Goal: Task Accomplishment & Management: Complete application form

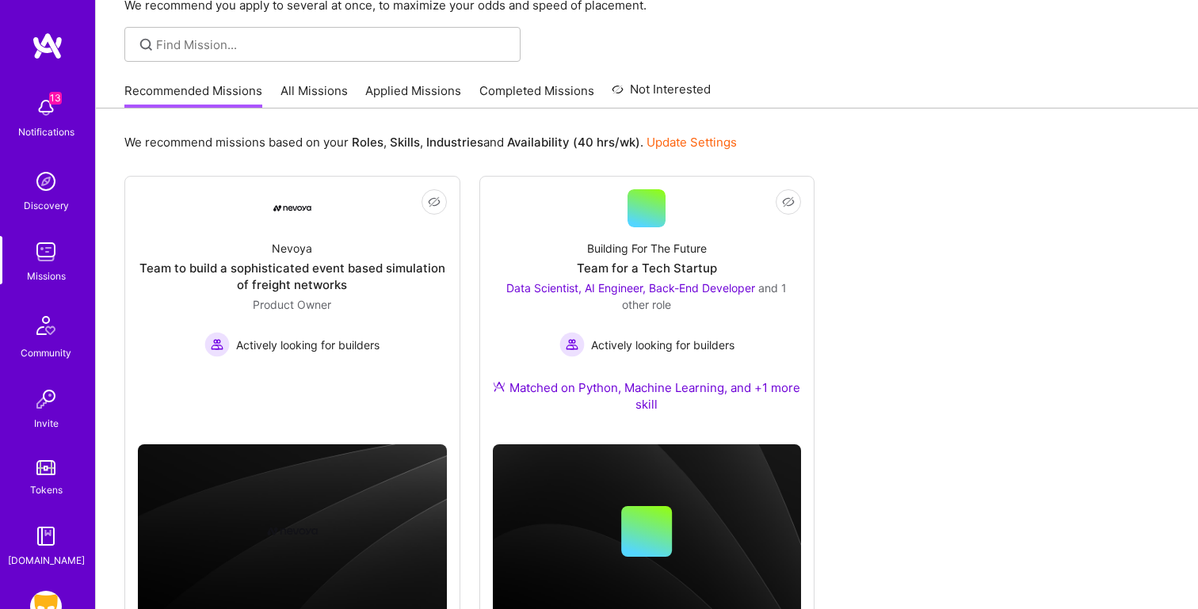
scroll to position [111, 0]
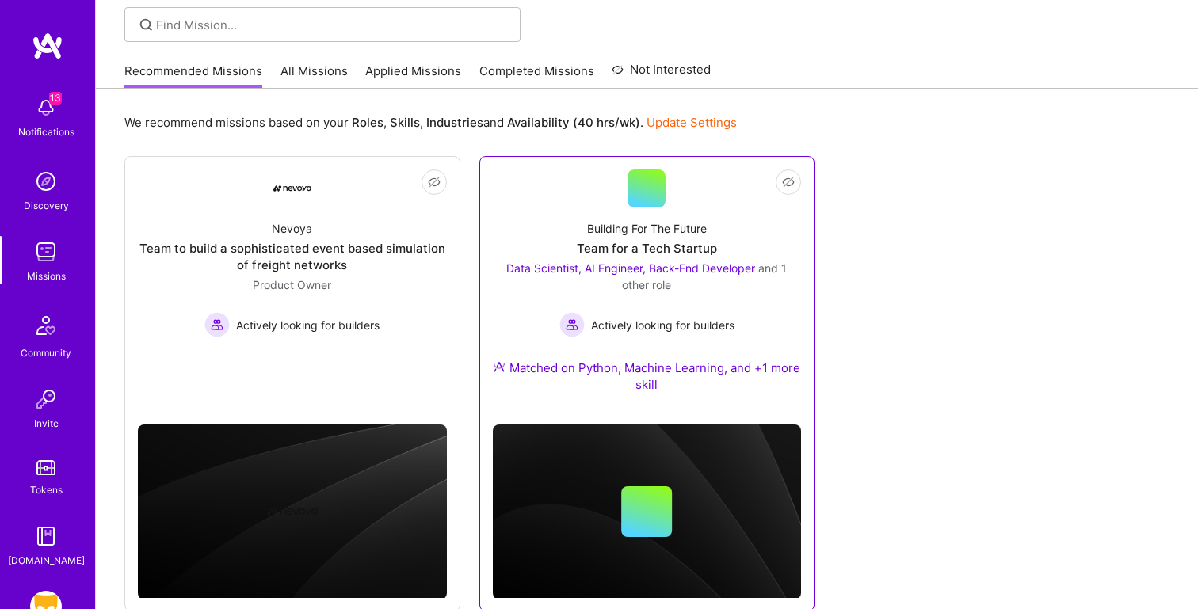
click at [731, 204] on link "Not Interested Building For The Future Team for a Tech Startup Data Scientist, …" at bounding box center [647, 291] width 309 height 242
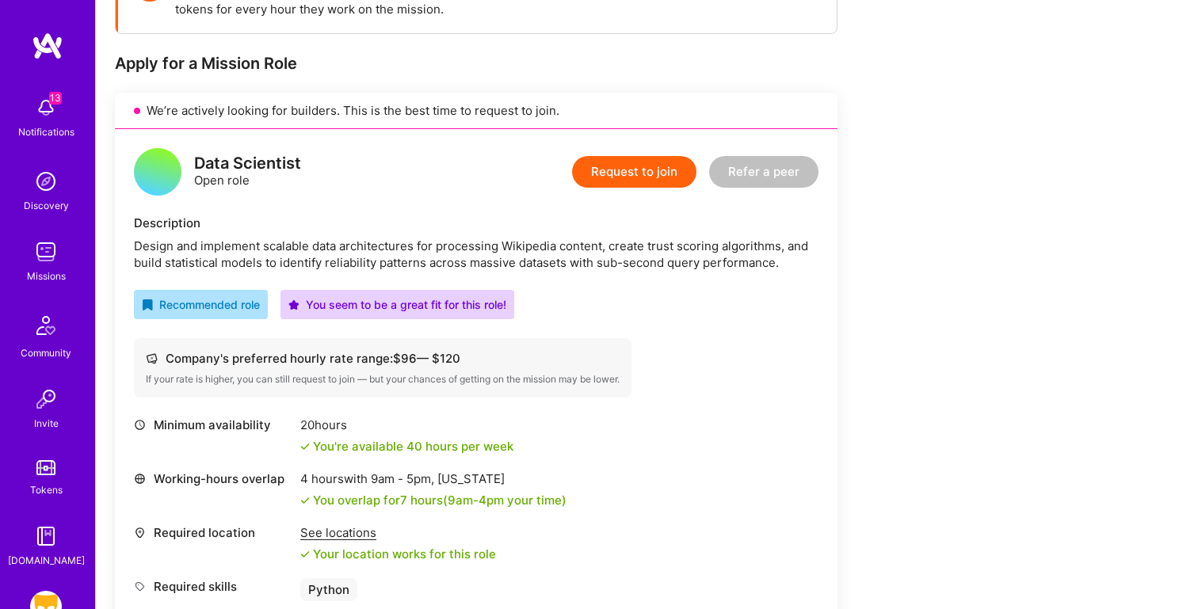
scroll to position [21, 0]
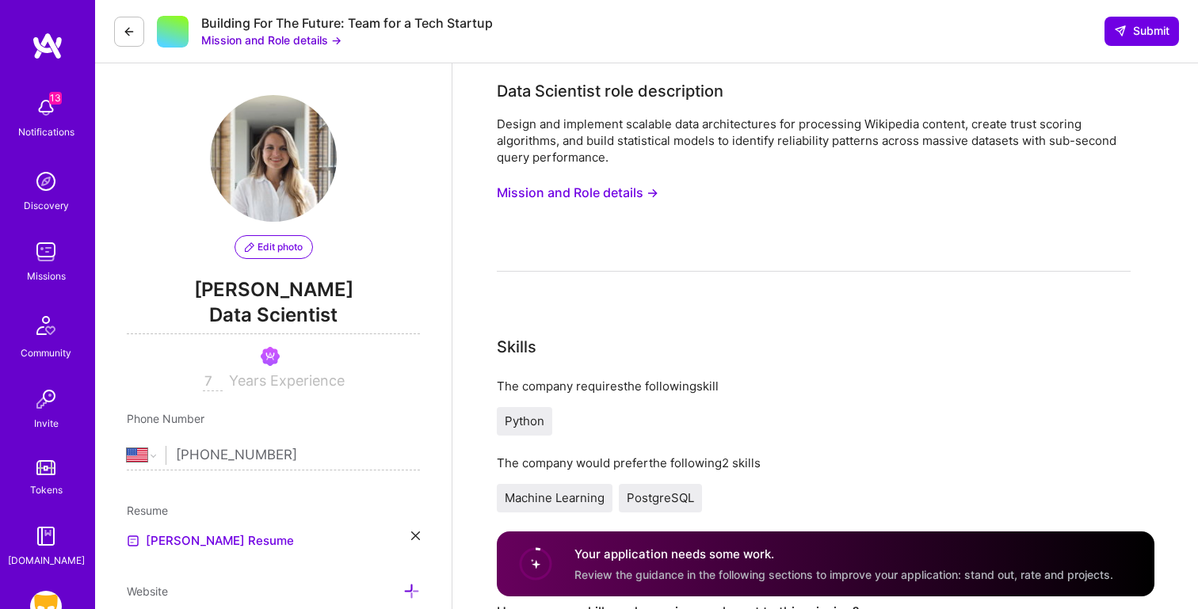
select select "US"
